Goal: Information Seeking & Learning: Check status

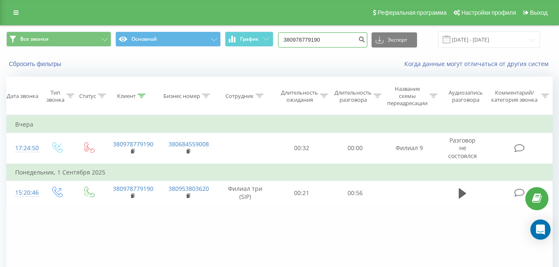
click at [343, 45] on input "380978779190" at bounding box center [322, 39] width 89 height 15
type input "3"
paste input "380687336114"
type input "380687336114"
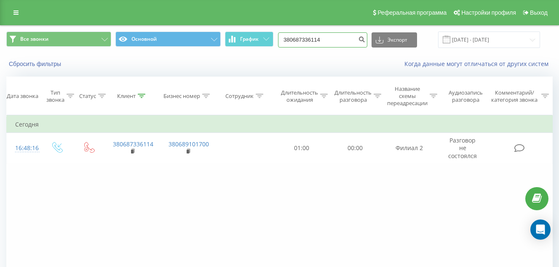
click at [342, 38] on input "380687336114" at bounding box center [322, 39] width 89 height 15
type input "3"
paste input "380930050609"
type input "380930050609"
